Goal: Information Seeking & Learning: Learn about a topic

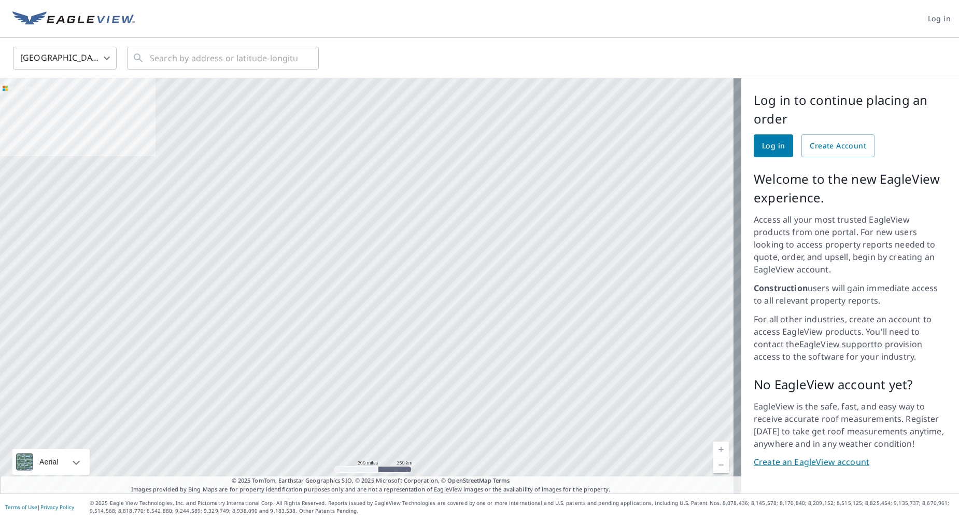
click at [822, 456] on link "Create an EagleView account" at bounding box center [850, 462] width 193 height 12
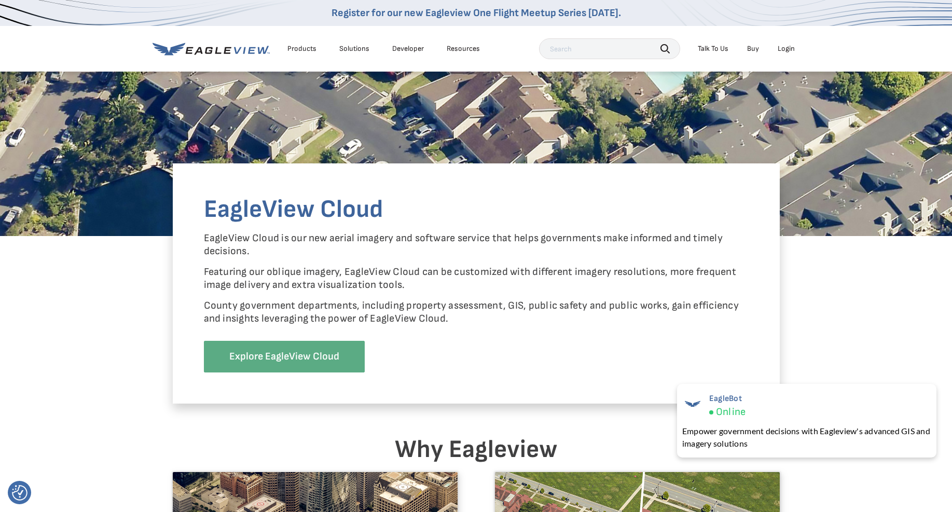
scroll to position [804, 0]
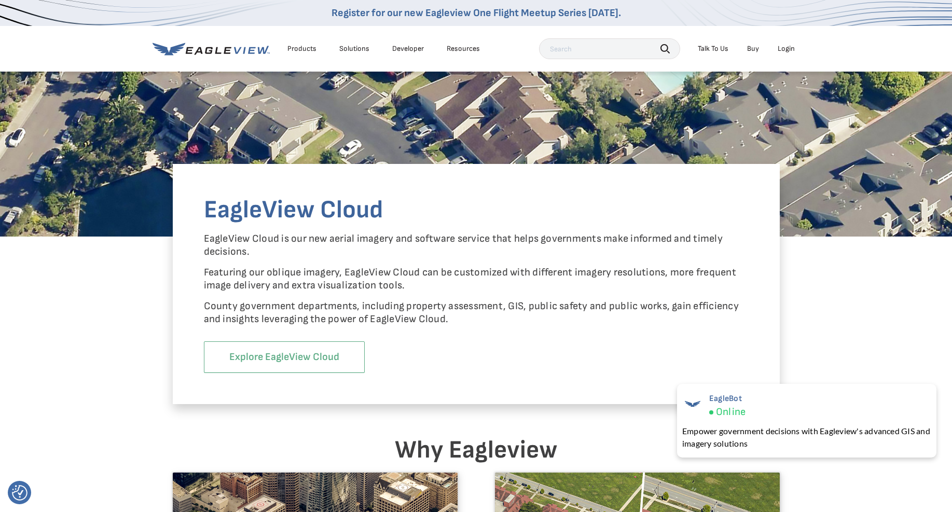
click at [308, 358] on link "Explore EagleView Cloud" at bounding box center [284, 357] width 161 height 32
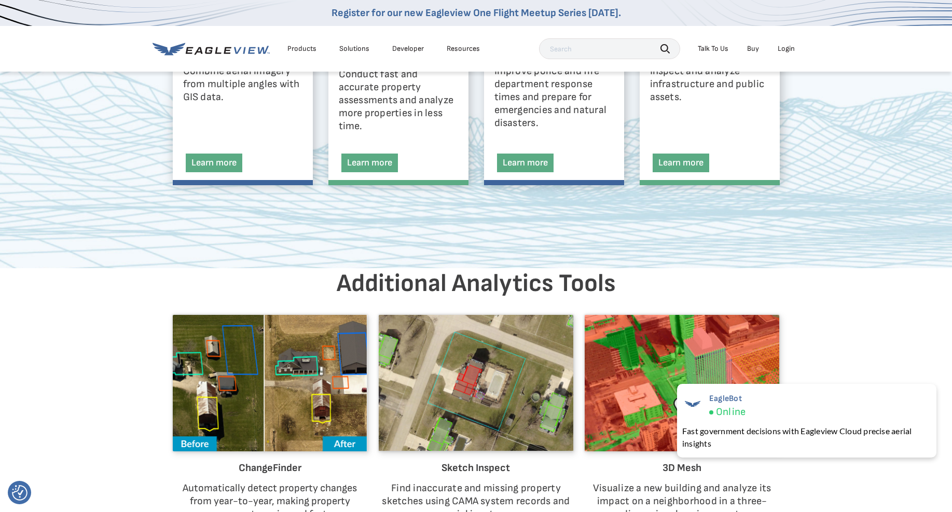
scroll to position [1776, 0]
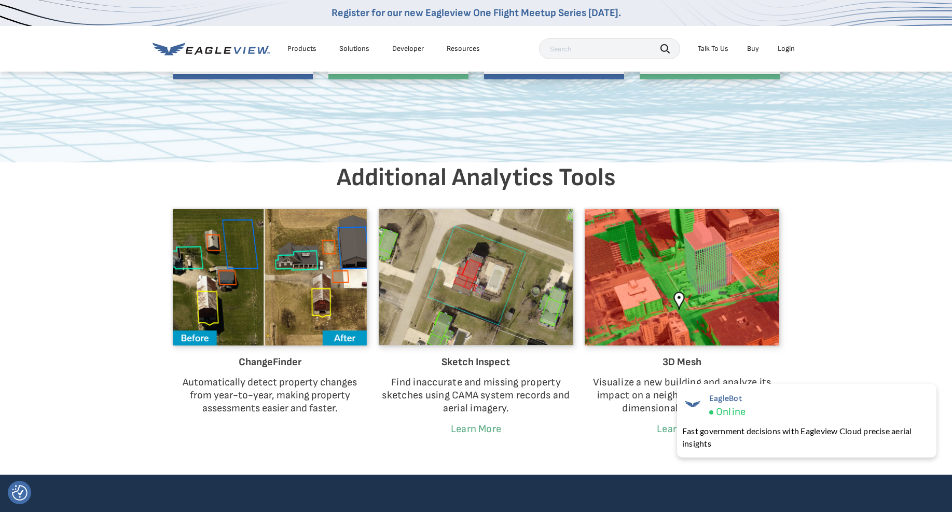
click at [295, 303] on img at bounding box center [270, 277] width 194 height 136
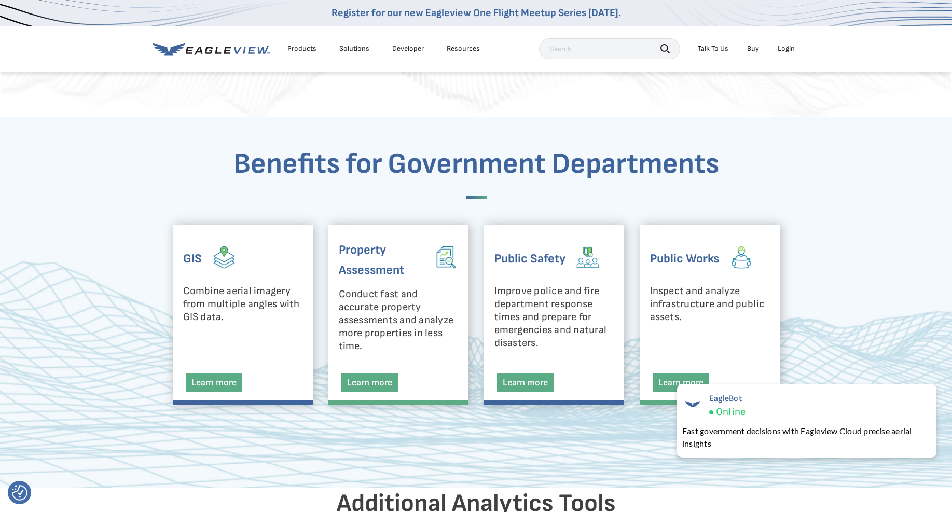
scroll to position [1439, 0]
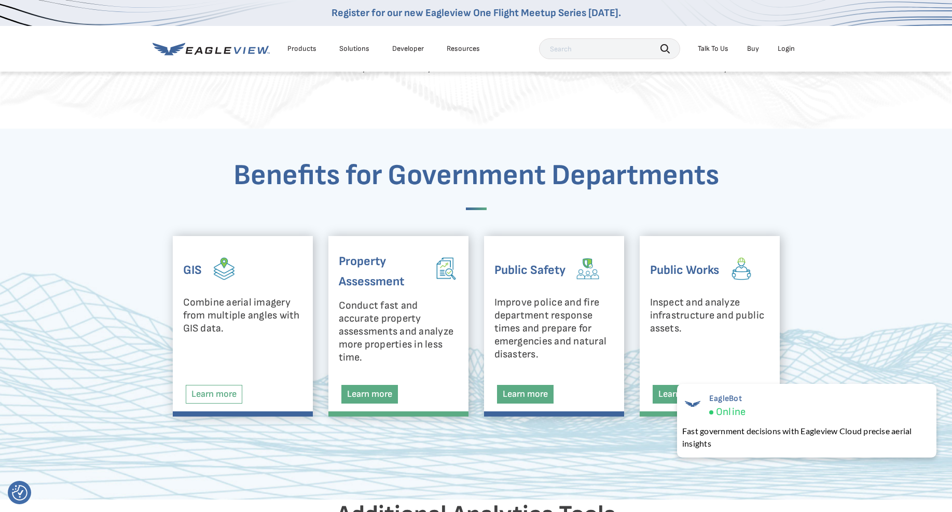
click at [228, 388] on link "Learn more" at bounding box center [214, 394] width 57 height 19
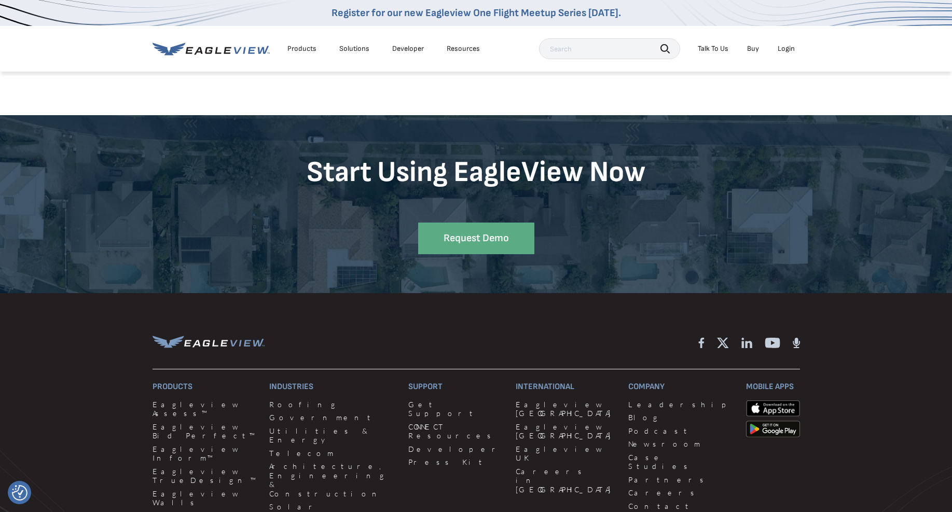
scroll to position [1887, 0]
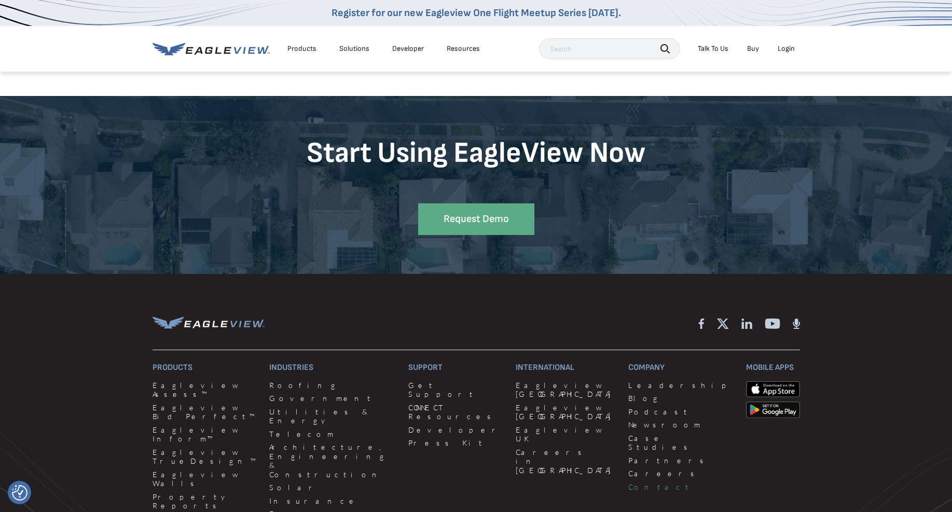
click at [628, 482] on link "Contact" at bounding box center [680, 486] width 105 height 9
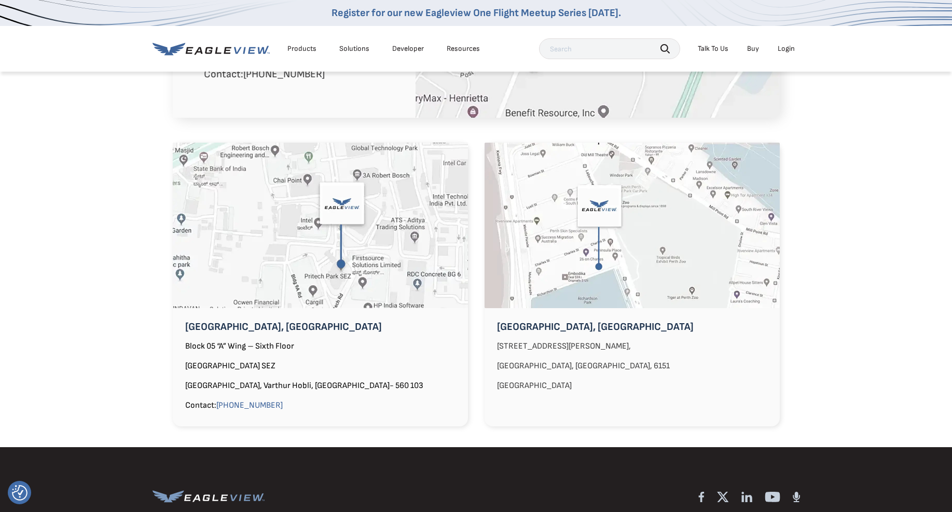
scroll to position [1148, 0]
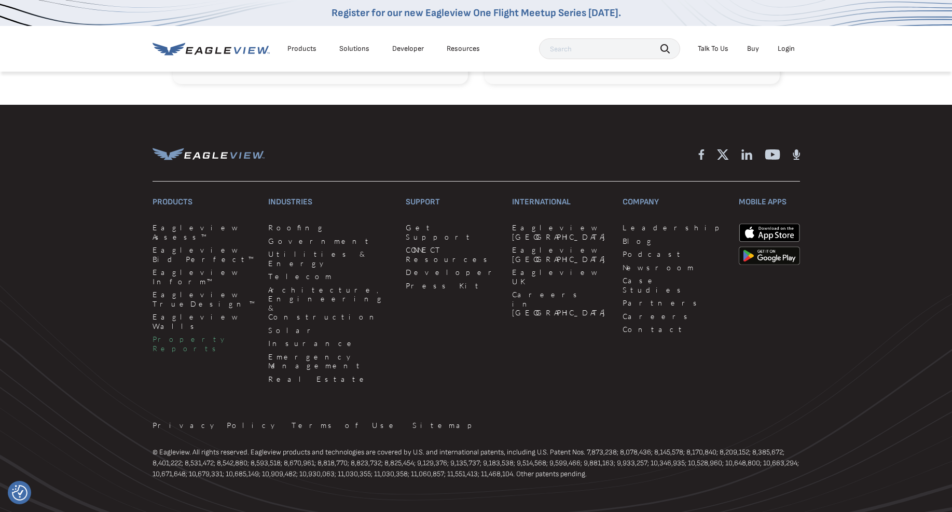
click at [191, 334] on link "Property Reports" at bounding box center [203, 343] width 103 height 18
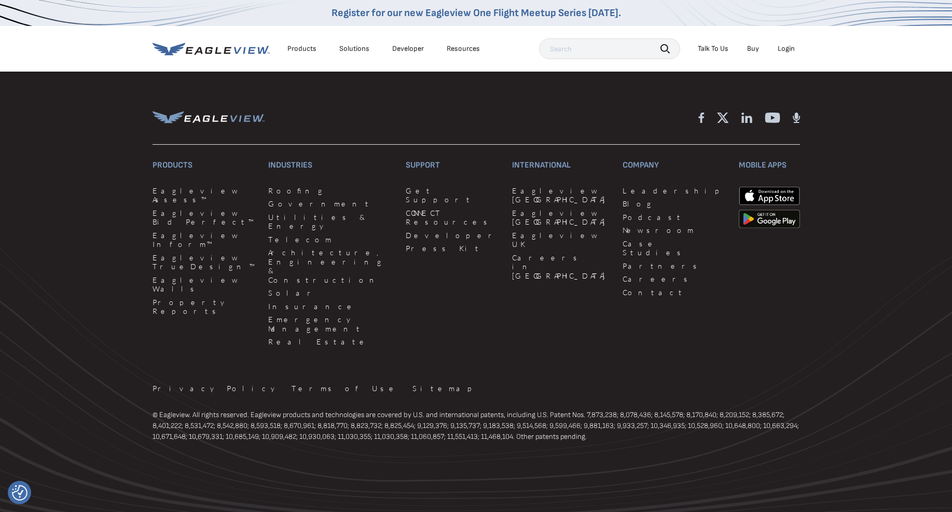
scroll to position [2891, 0]
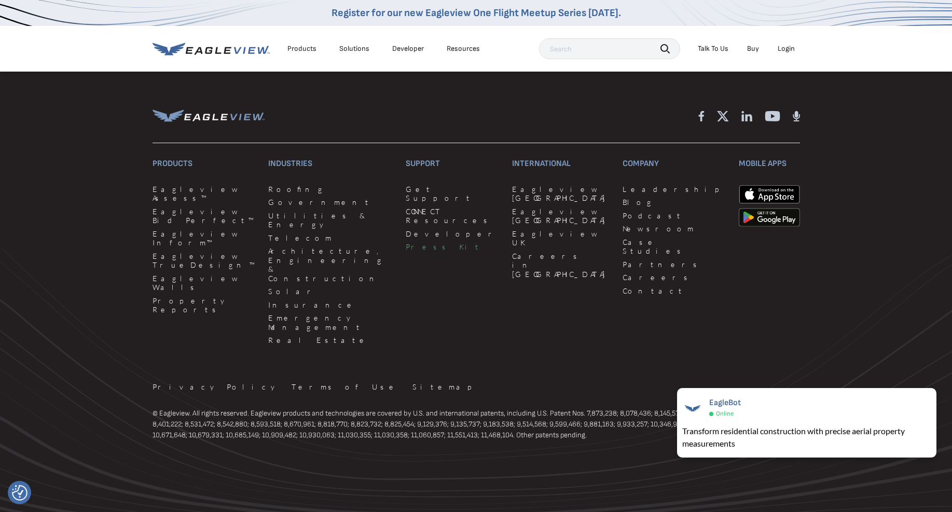
click at [406, 248] on link "Press Kit" at bounding box center [453, 246] width 94 height 9
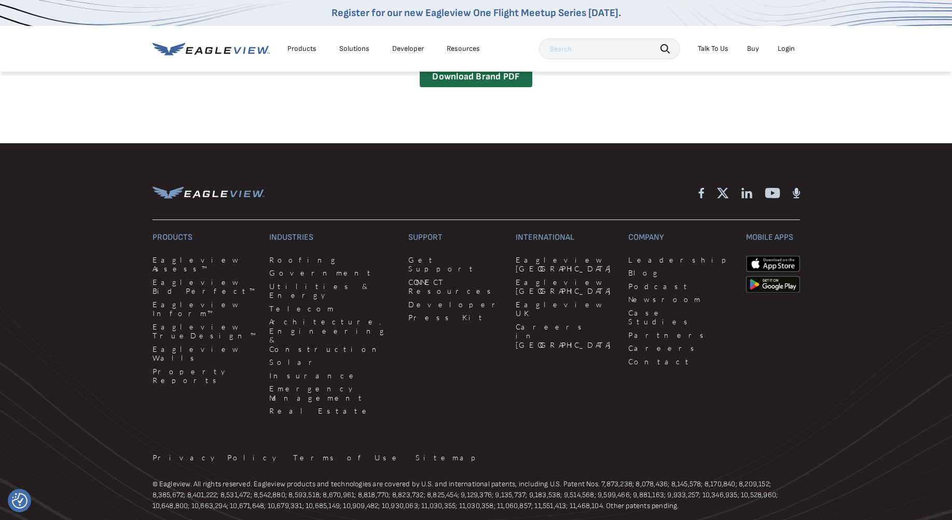
scroll to position [1287, 0]
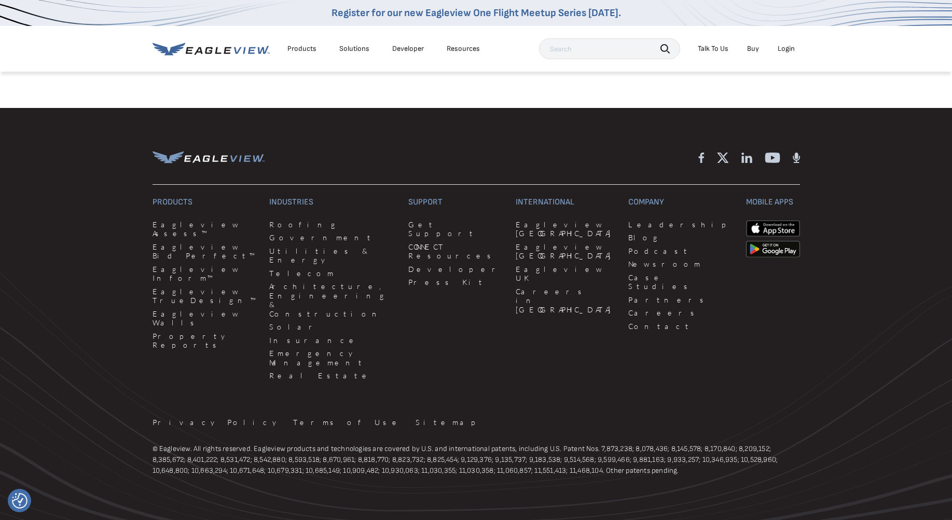
click at [355, 48] on div "Solutions" at bounding box center [354, 48] width 30 height 9
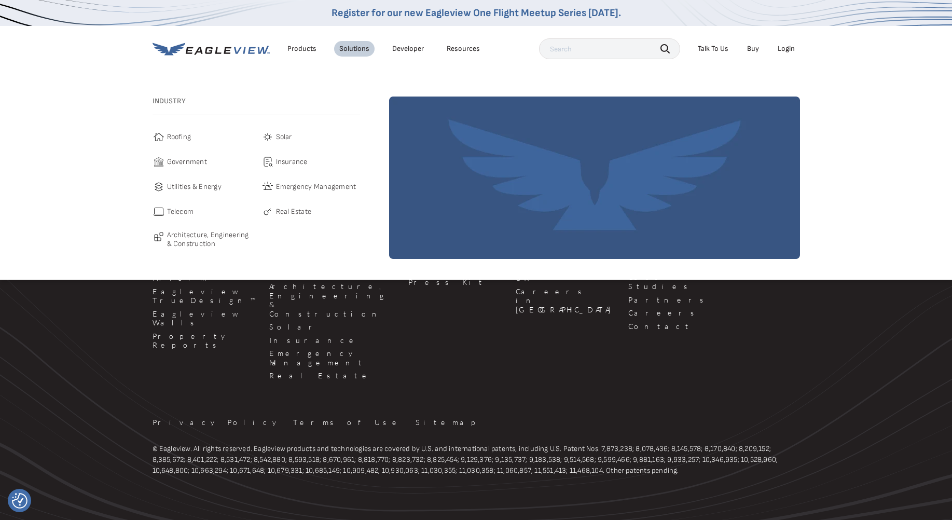
click at [413, 48] on link "Developer" at bounding box center [408, 48] width 32 height 9
